Goal: Information Seeking & Learning: Learn about a topic

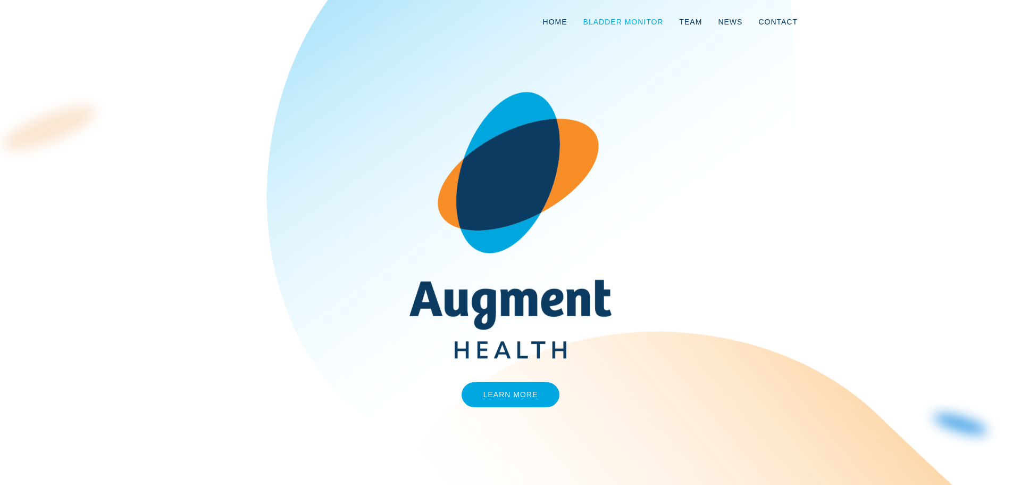
click at [649, 20] on link "Bladder Monitor" at bounding box center [624, 21] width 96 height 35
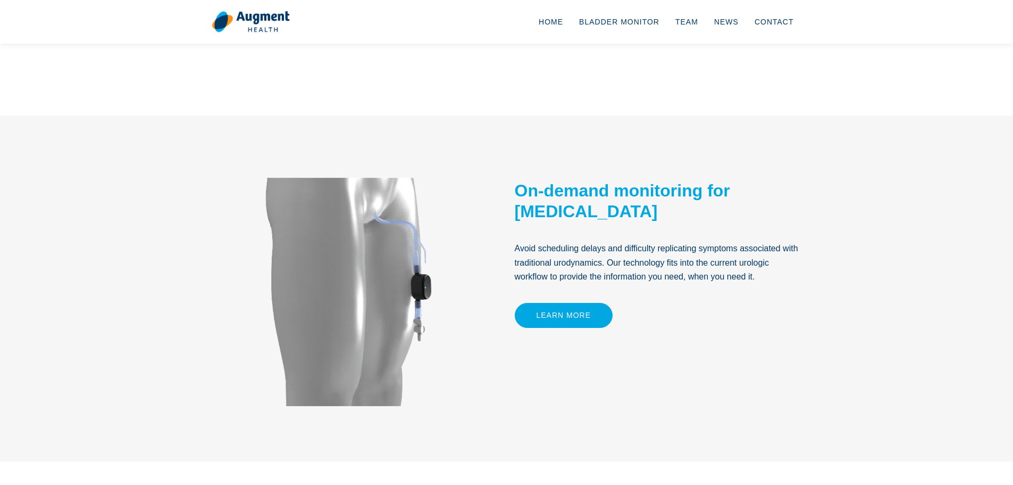
scroll to position [437, 0]
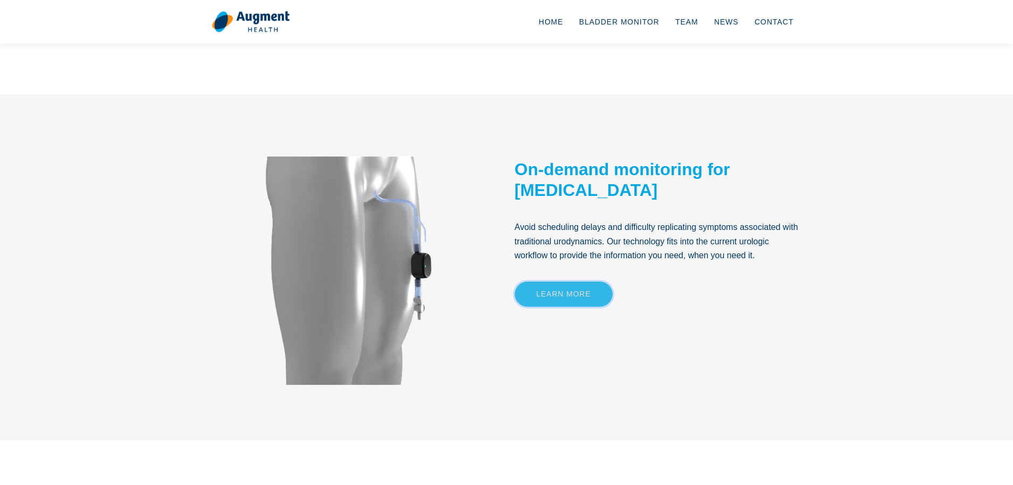
click at [585, 298] on link "Learn More" at bounding box center [564, 293] width 98 height 25
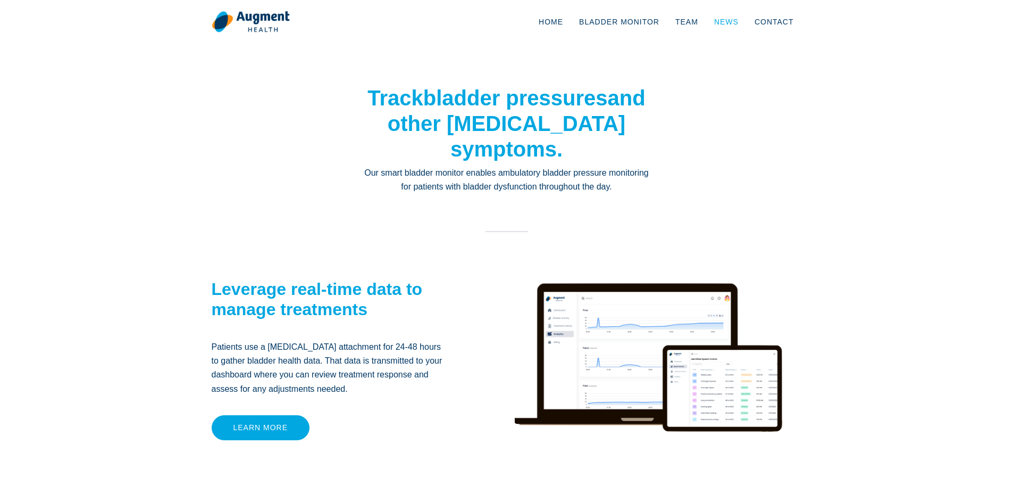
click at [730, 27] on link "News" at bounding box center [726, 21] width 40 height 35
